Goal: Task Accomplishment & Management: Use online tool/utility

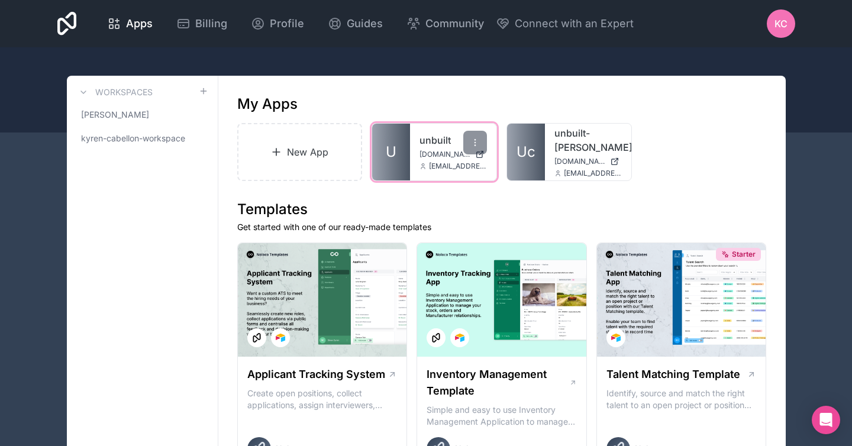
click at [427, 157] on span "[DOMAIN_NAME]" at bounding box center [444, 154] width 51 height 9
click at [477, 137] on div at bounding box center [475, 143] width 24 height 24
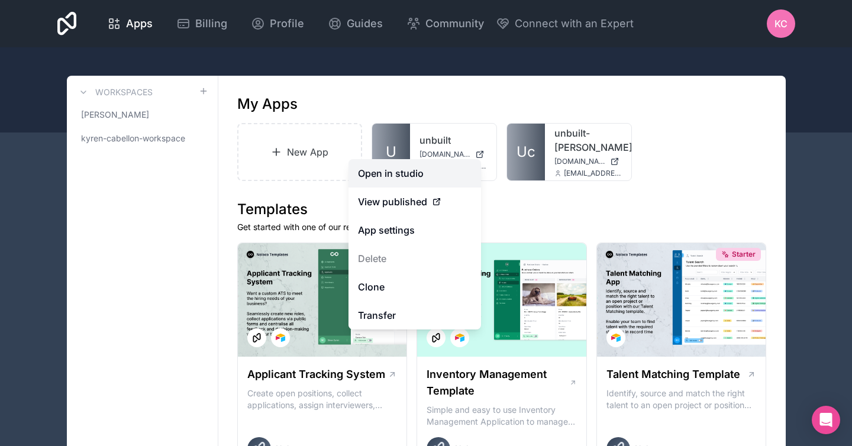
click at [432, 179] on link "Open in studio" at bounding box center [414, 173] width 133 height 28
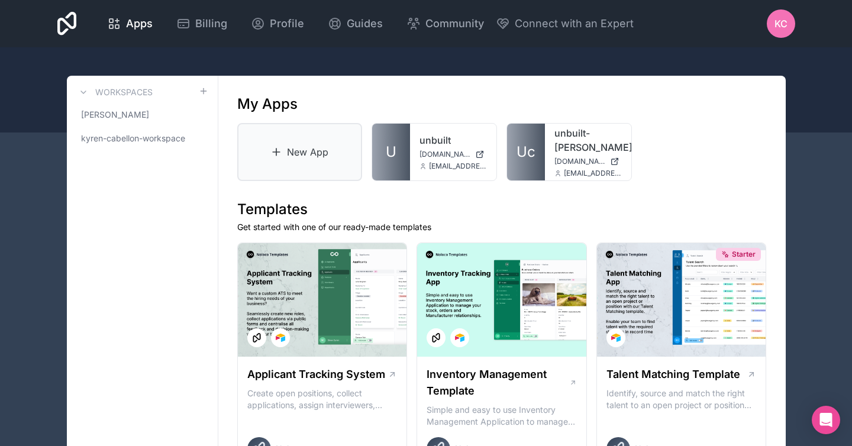
click at [312, 142] on link "New App" at bounding box center [299, 152] width 125 height 58
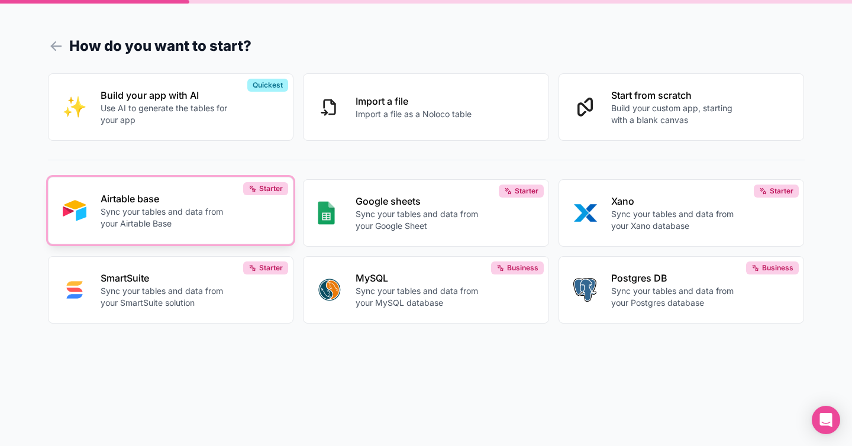
click at [193, 205] on p "Airtable base" at bounding box center [166, 199] width 131 height 14
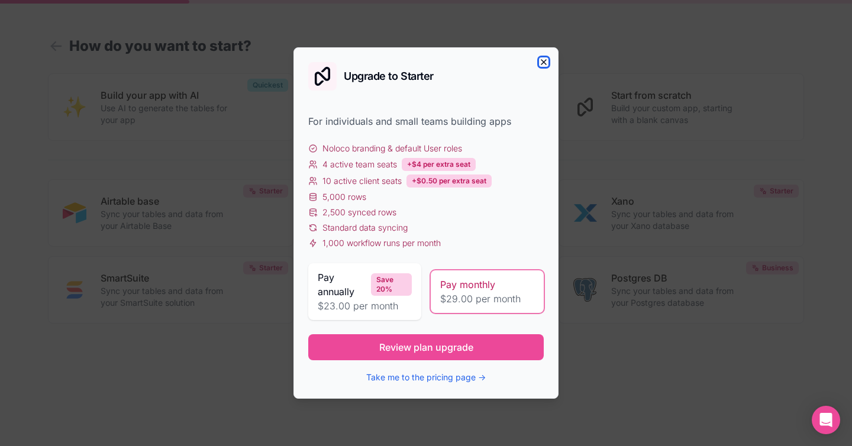
click at [545, 63] on icon "button" at bounding box center [543, 62] width 5 height 5
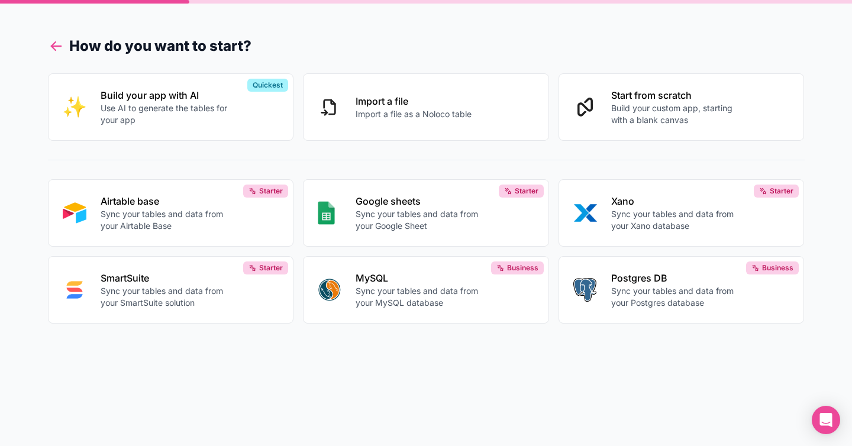
click at [53, 48] on icon at bounding box center [53, 48] width 4 height 4
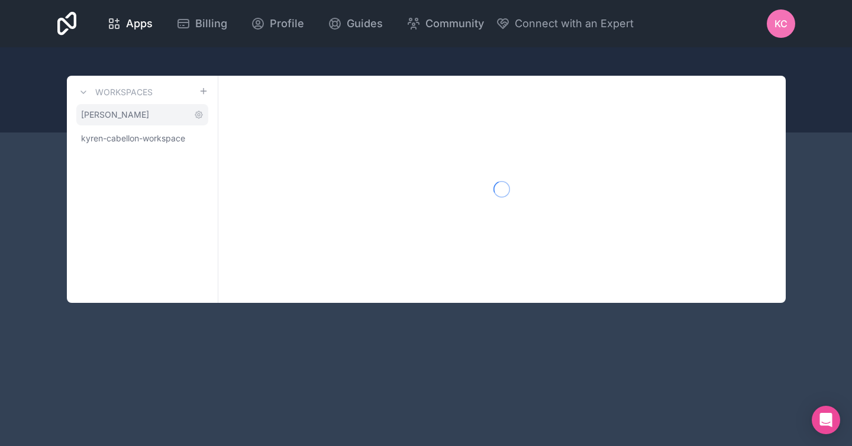
click at [107, 114] on span "[PERSON_NAME]" at bounding box center [115, 115] width 68 height 12
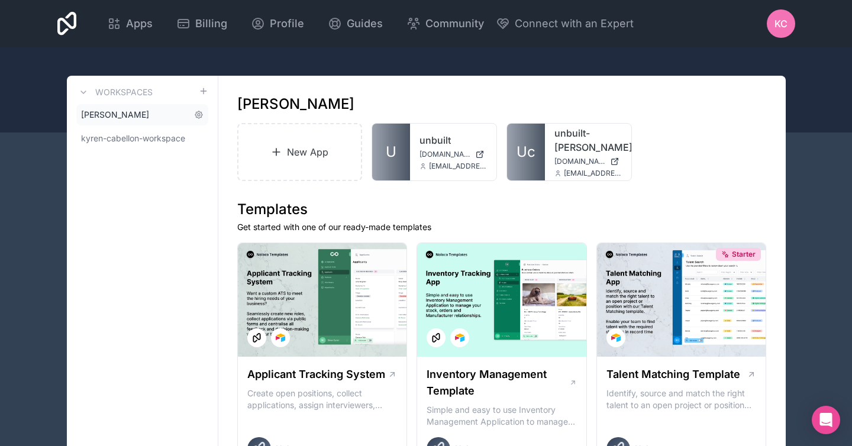
click at [137, 109] on link "[PERSON_NAME]" at bounding box center [142, 114] width 132 height 21
click at [288, 156] on link "New App" at bounding box center [299, 152] width 125 height 58
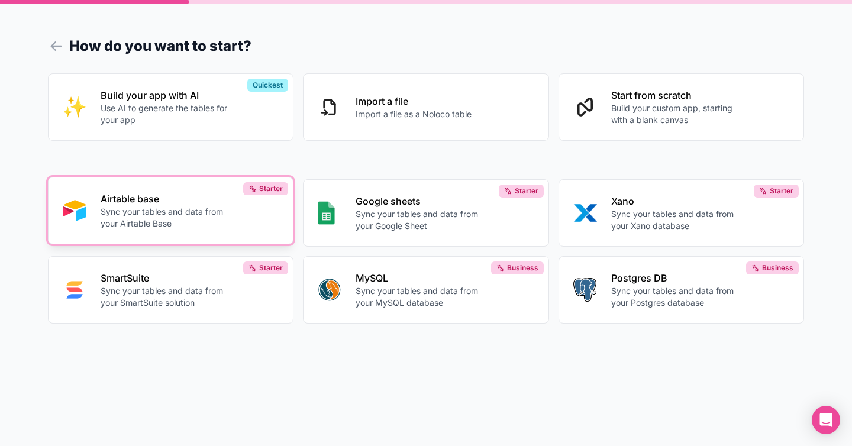
click at [196, 199] on p "Airtable base" at bounding box center [166, 199] width 131 height 14
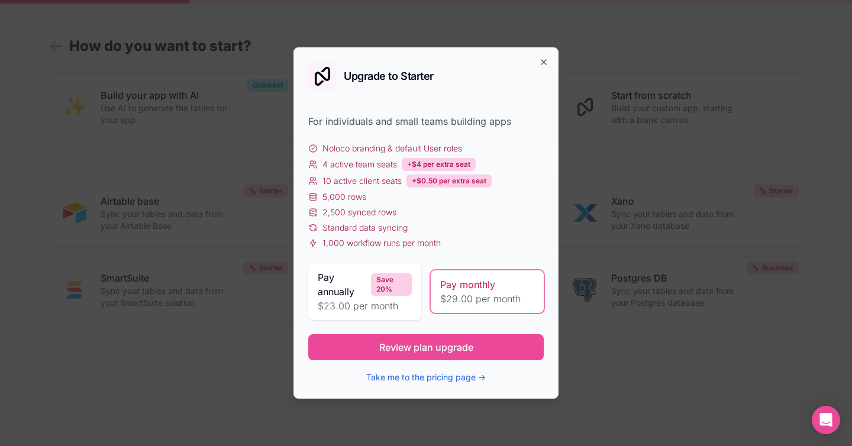
click at [543, 55] on div "Upgrade to Starter For individuals and small teams building apps Noloco brandin…" at bounding box center [425, 222] width 265 height 351
click at [548, 65] on div "Upgrade to Starter For individuals and small teams building apps Noloco brandin…" at bounding box center [425, 222] width 265 height 351
click at [547, 60] on icon "button" at bounding box center [543, 61] width 9 height 9
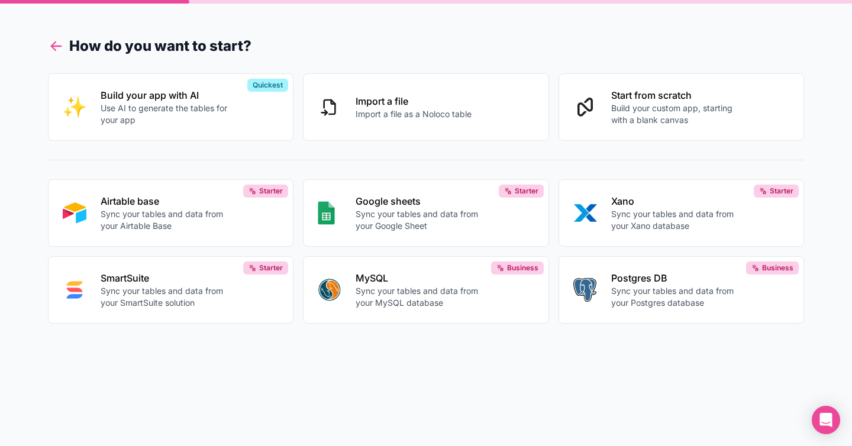
click at [60, 45] on icon at bounding box center [56, 46] width 17 height 17
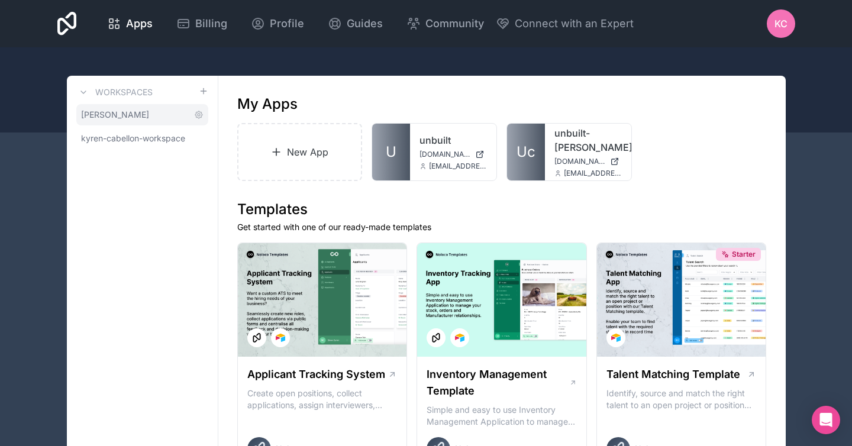
click at [139, 117] on link "[PERSON_NAME]" at bounding box center [142, 114] width 132 height 21
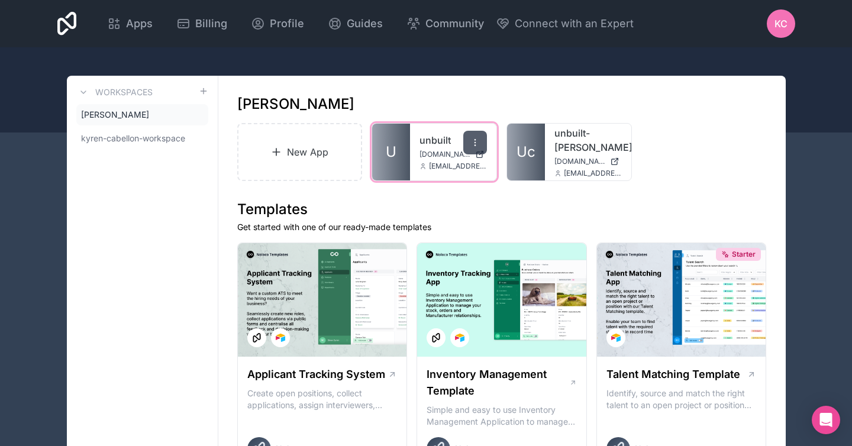
click at [470, 141] on div at bounding box center [475, 143] width 24 height 24
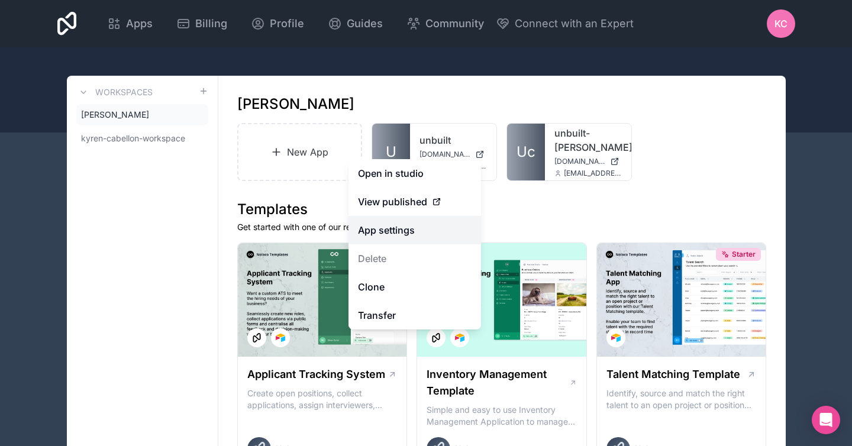
click at [412, 225] on link "App settings" at bounding box center [414, 230] width 133 height 28
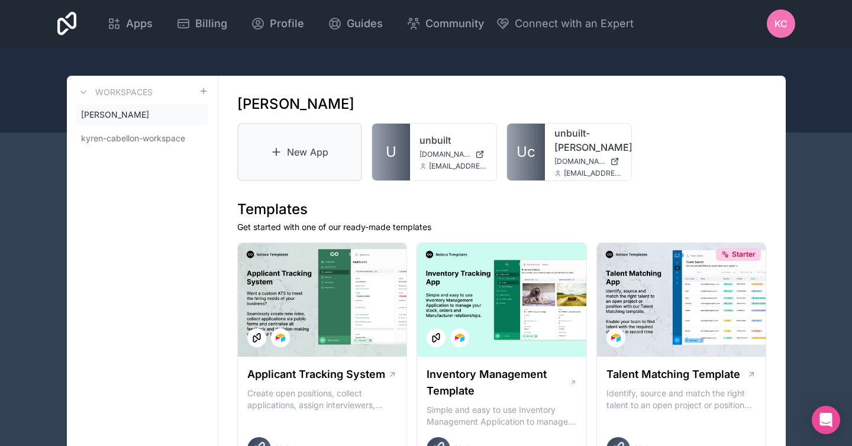
click at [271, 175] on link "New App" at bounding box center [299, 152] width 125 height 58
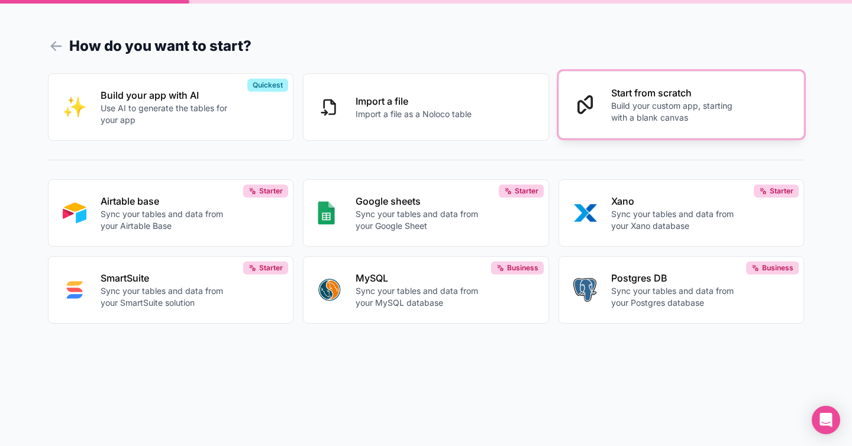
click at [645, 100] on div "Start from scratch Build your custom app, starting with a blank canvas" at bounding box center [700, 105] width 179 height 38
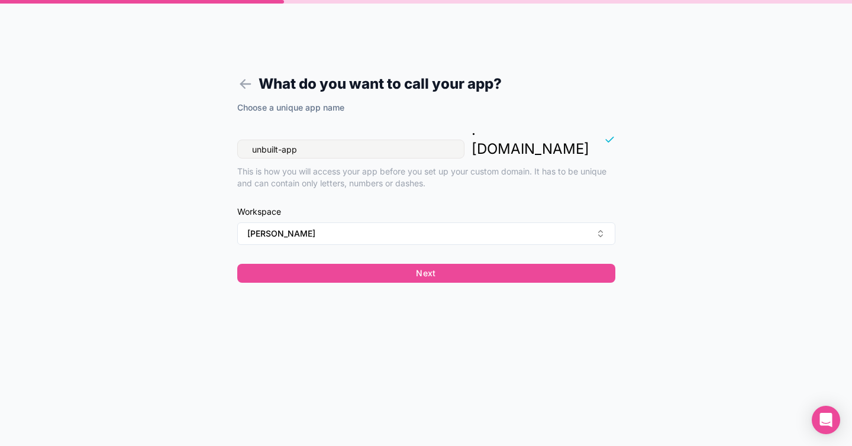
drag, startPoint x: 405, startPoint y: 133, endPoint x: 144, endPoint y: 130, distance: 260.9
click at [144, 130] on div "What do you want to call your app? Choose a unique app name unbuilt-app . [DOMA…" at bounding box center [426, 223] width 852 height 446
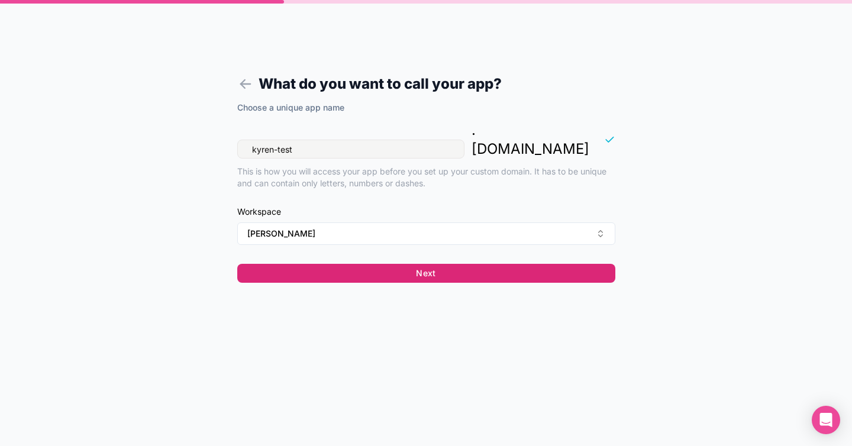
type input "kyren-test"
click at [383, 264] on button "Next" at bounding box center [426, 273] width 378 height 19
